Goal: Task Accomplishment & Management: Manage account settings

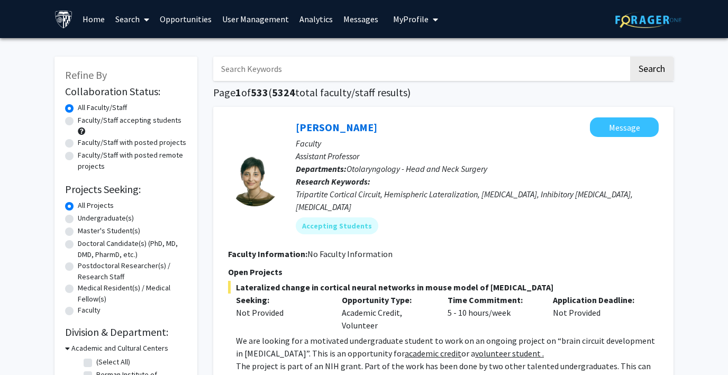
click at [393, 14] on span "My Profile" at bounding box center [410, 19] width 35 height 11
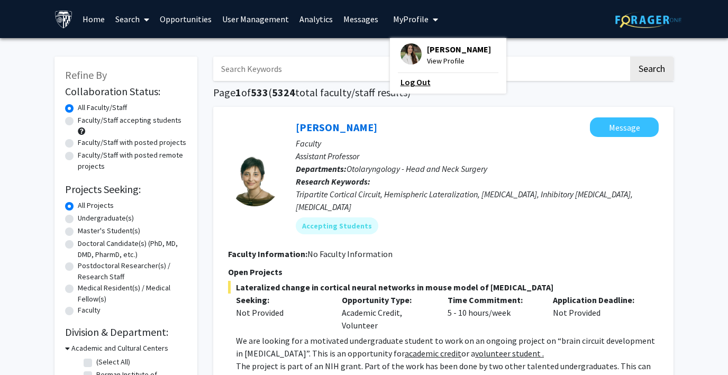
click at [403, 79] on link "Log Out" at bounding box center [448, 82] width 95 height 13
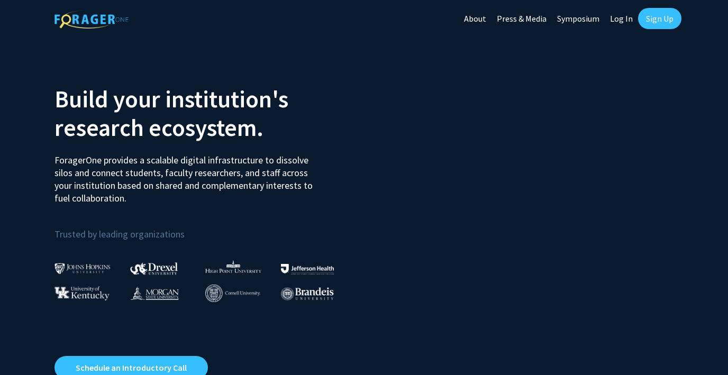
click at [624, 20] on link "Log In" at bounding box center [621, 18] width 33 height 37
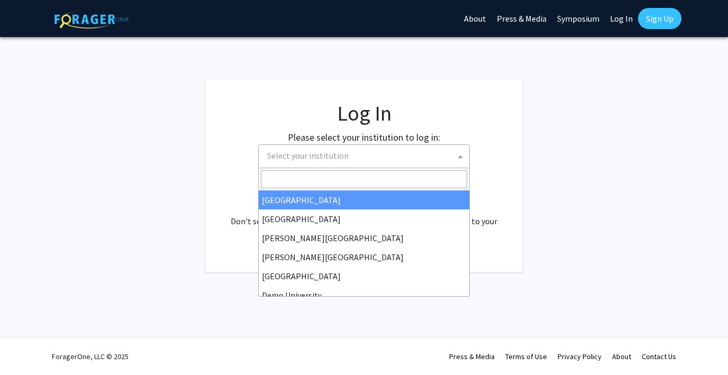
click at [370, 157] on span "Select your institution" at bounding box center [366, 156] width 206 height 22
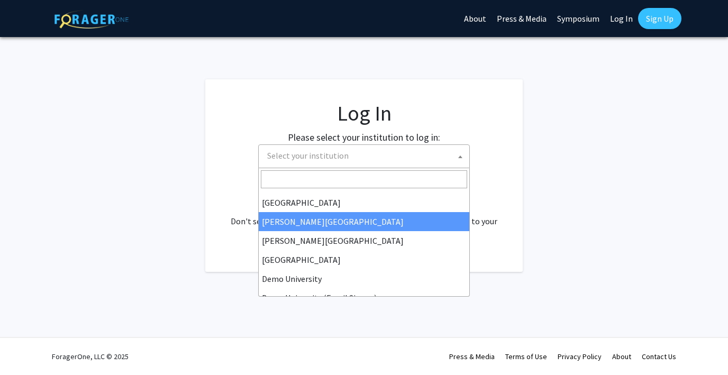
scroll to position [21, 0]
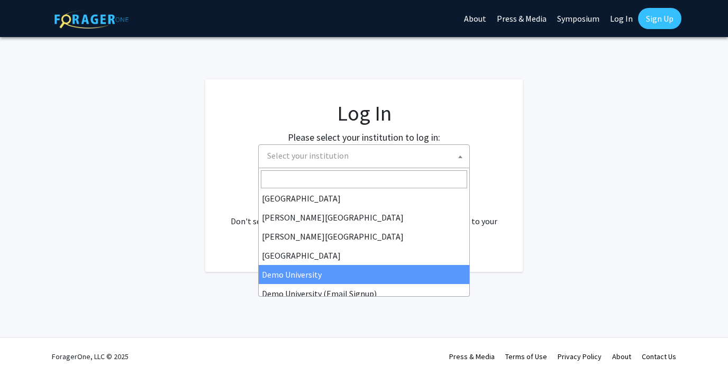
select select "8"
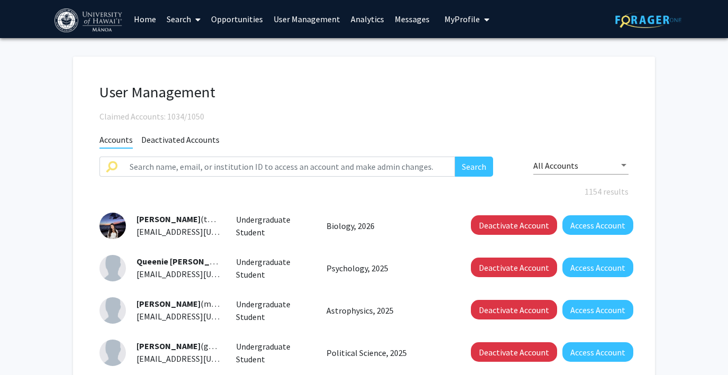
click at [140, 20] on link "Home" at bounding box center [145, 19] width 33 height 37
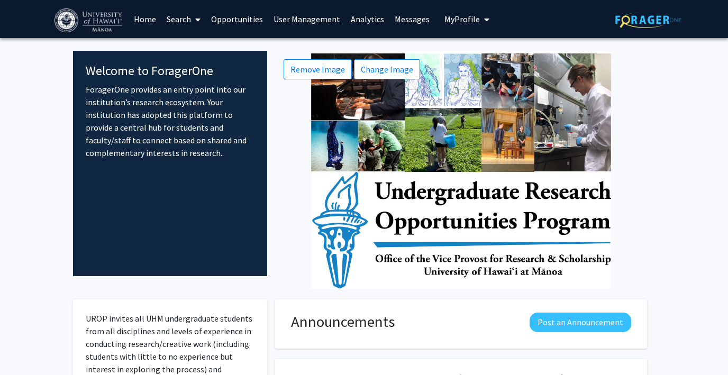
click at [307, 15] on link "User Management" at bounding box center [306, 19] width 77 height 37
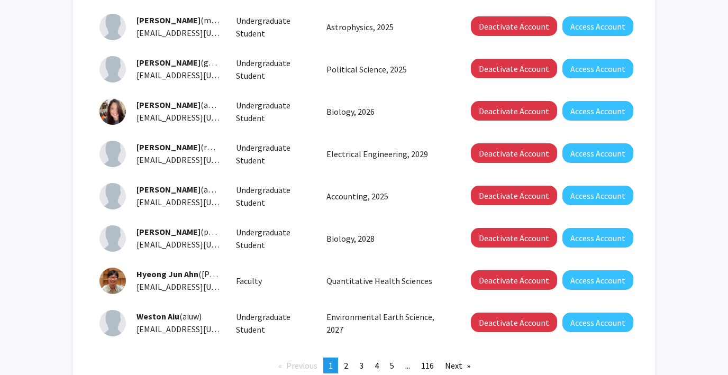
scroll to position [373, 0]
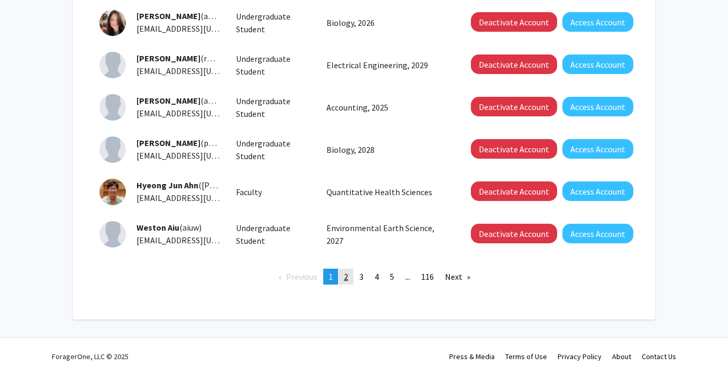
click at [347, 272] on span "2" at bounding box center [346, 277] width 4 height 11
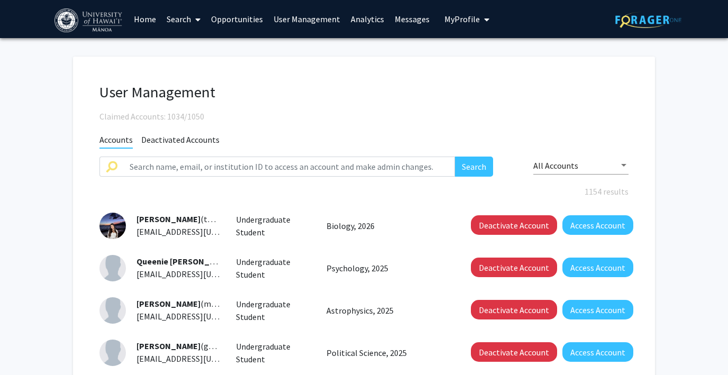
scroll to position [373, 0]
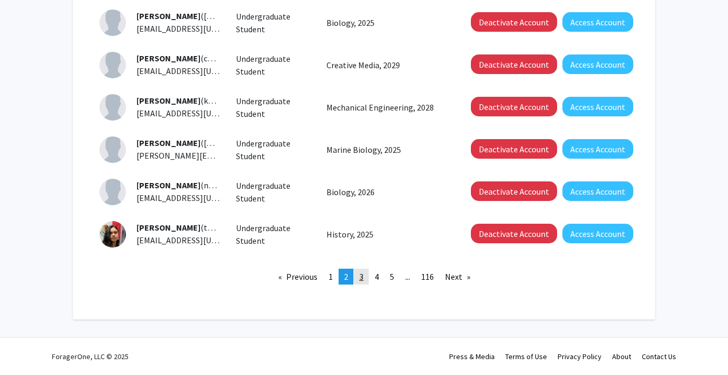
click at [363, 274] on span "3" at bounding box center [361, 277] width 4 height 11
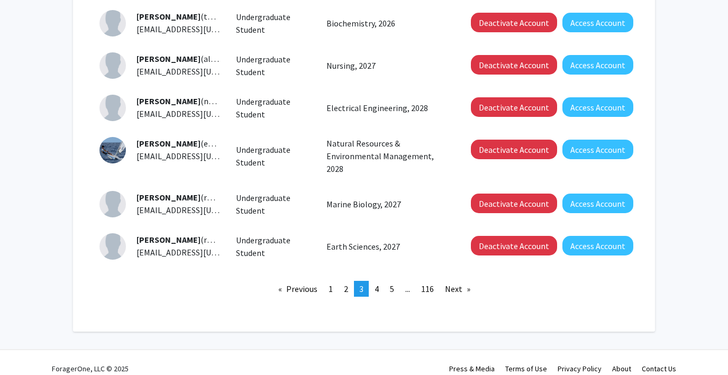
scroll to position [384, 0]
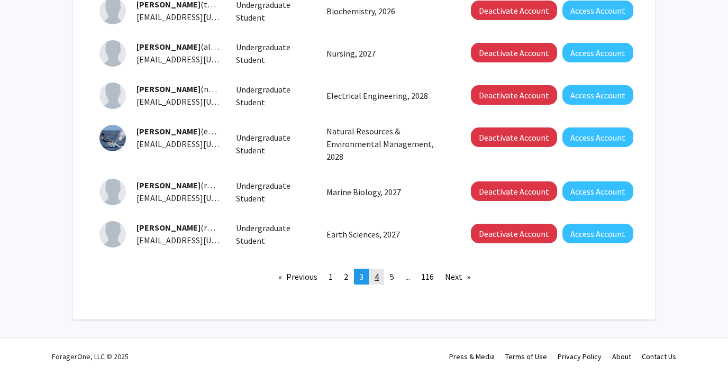
click at [375, 277] on span "4" at bounding box center [377, 277] width 4 height 11
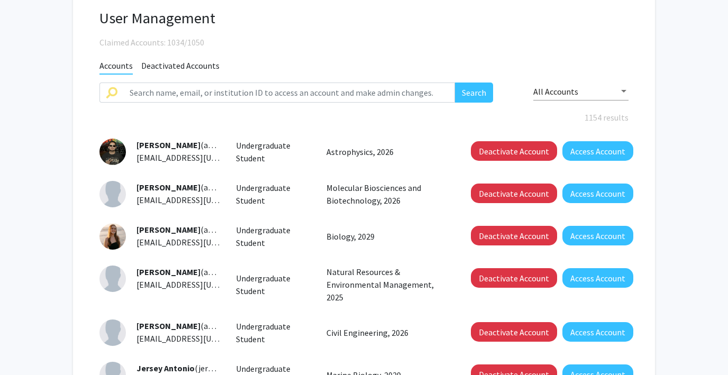
scroll to position [384, 0]
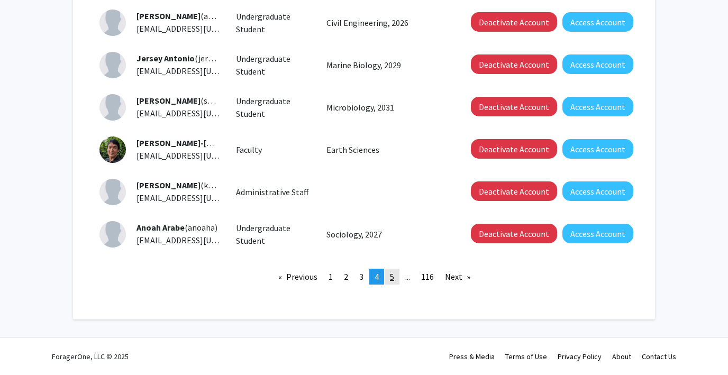
click at [391, 278] on span "5" at bounding box center [392, 277] width 4 height 11
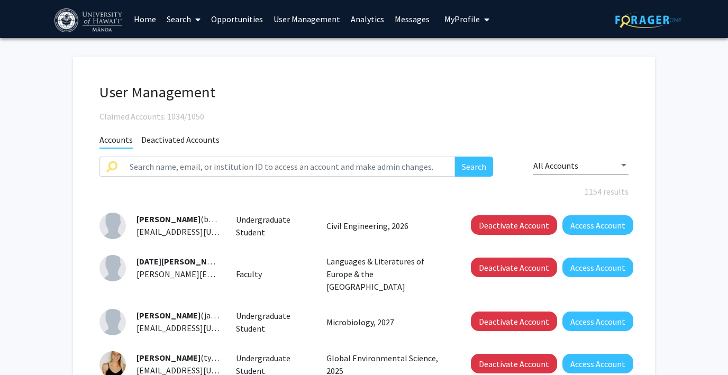
click at [362, 15] on link "Analytics" at bounding box center [368, 19] width 44 height 37
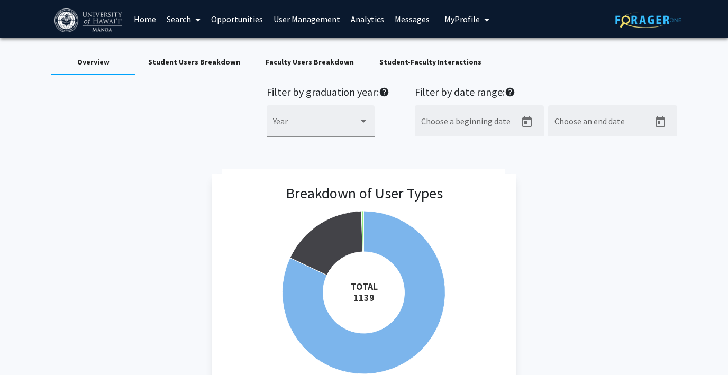
click at [273, 57] on div "Faculty Users Breakdown" at bounding box center [310, 62] width 88 height 11
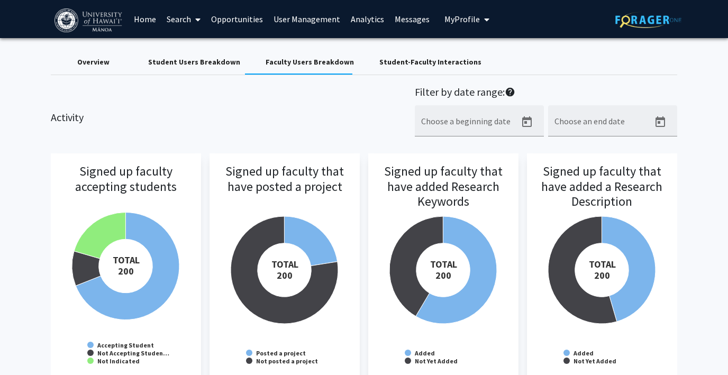
click at [213, 64] on div "Student Users Breakdown" at bounding box center [194, 62] width 92 height 11
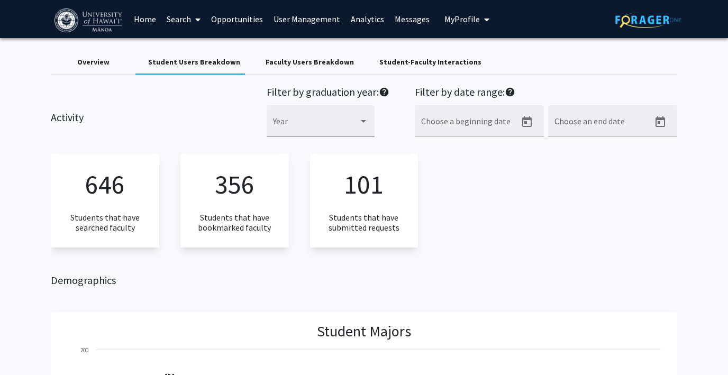
click at [290, 61] on div "Faculty Users Breakdown" at bounding box center [310, 62] width 88 height 11
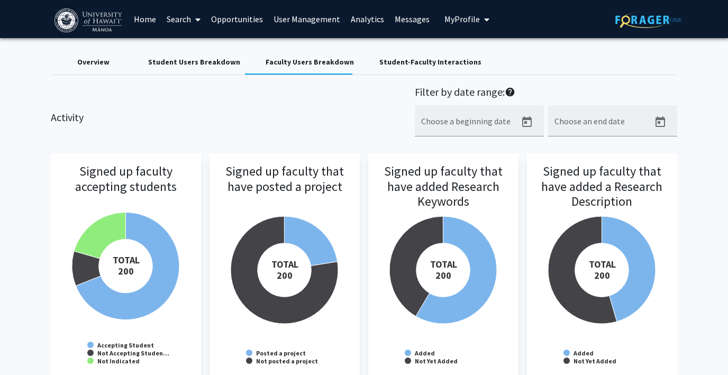
click at [402, 64] on div "Student-Faculty Interactions" at bounding box center [431, 62] width 102 height 11
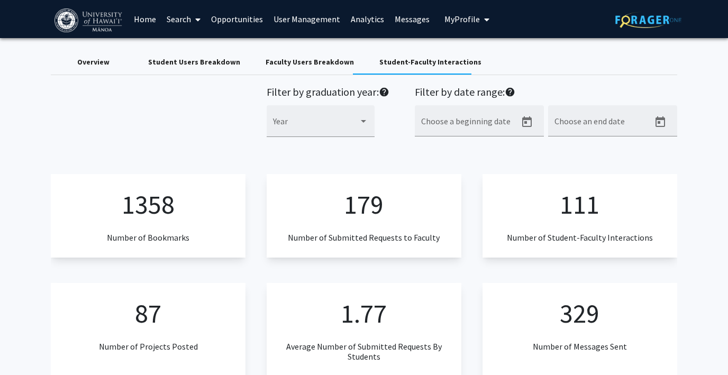
click at [335, 60] on div "Faculty Users Breakdown" at bounding box center [310, 62] width 88 height 11
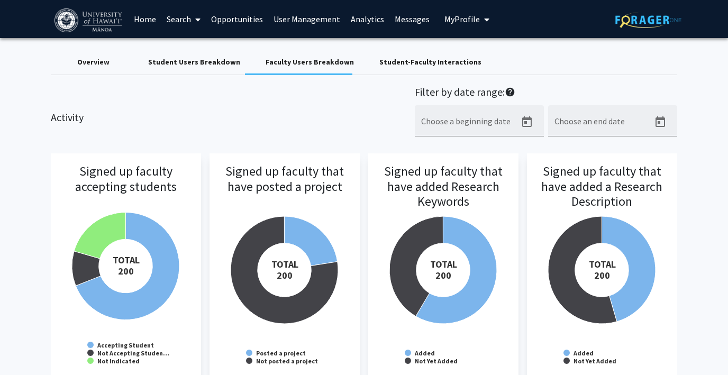
click at [410, 60] on div "Student-Faculty Interactions" at bounding box center [431, 62] width 102 height 11
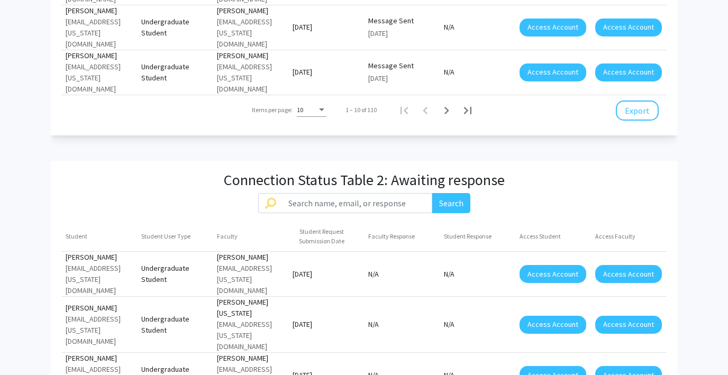
scroll to position [1326, 0]
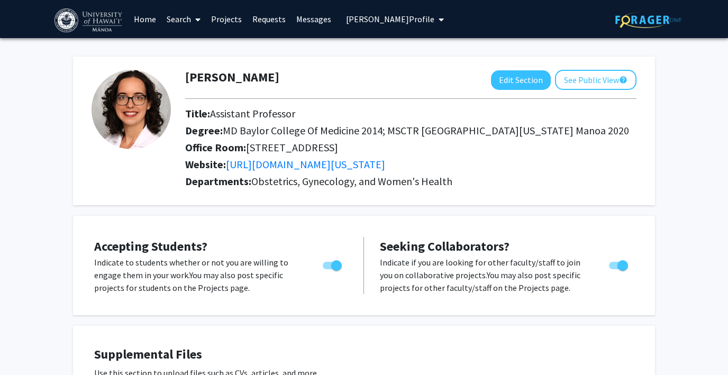
click at [263, 17] on link "Requests" at bounding box center [269, 19] width 44 height 37
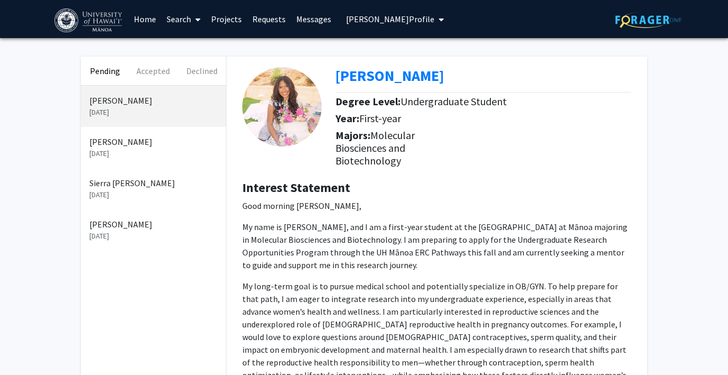
click at [154, 141] on p "[PERSON_NAME]" at bounding box center [153, 142] width 128 height 13
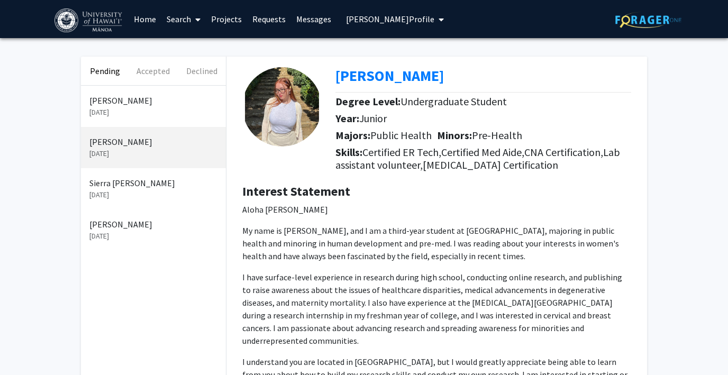
click at [124, 188] on p "Sierra [PERSON_NAME]" at bounding box center [153, 183] width 128 height 13
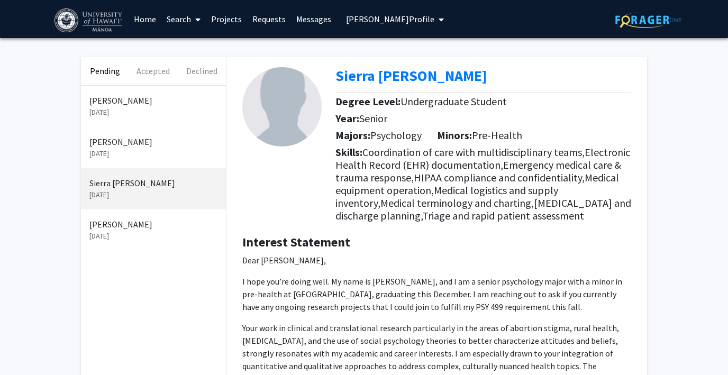
click at [149, 228] on p "[PERSON_NAME]" at bounding box center [153, 224] width 128 height 13
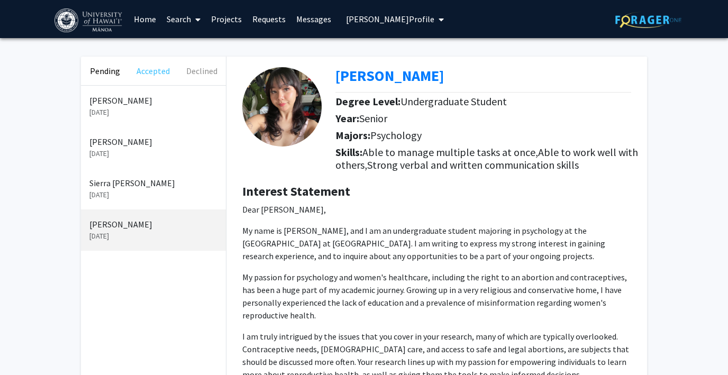
click at [152, 68] on button "Accepted" at bounding box center [153, 71] width 48 height 29
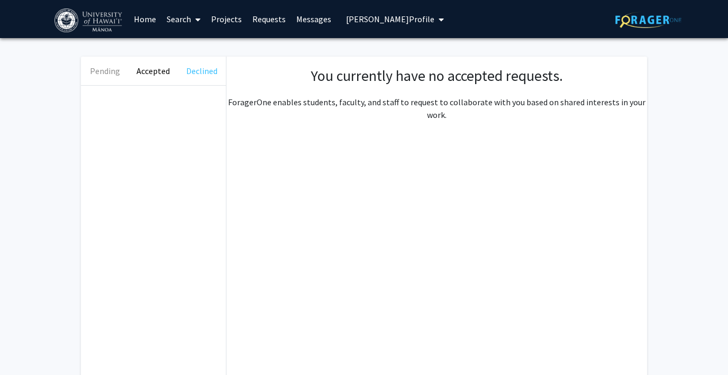
click at [201, 68] on button "Declined" at bounding box center [202, 71] width 48 height 29
